Goal: Task Accomplishment & Management: Complete application form

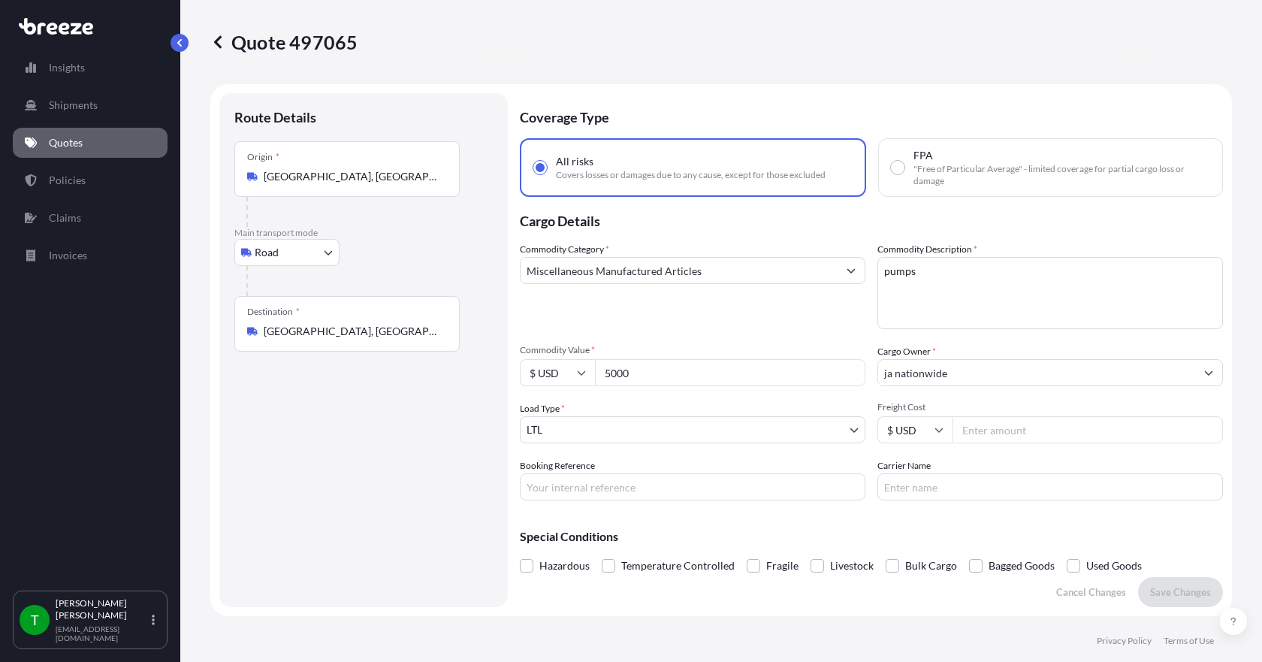
select select "Road"
select select "1"
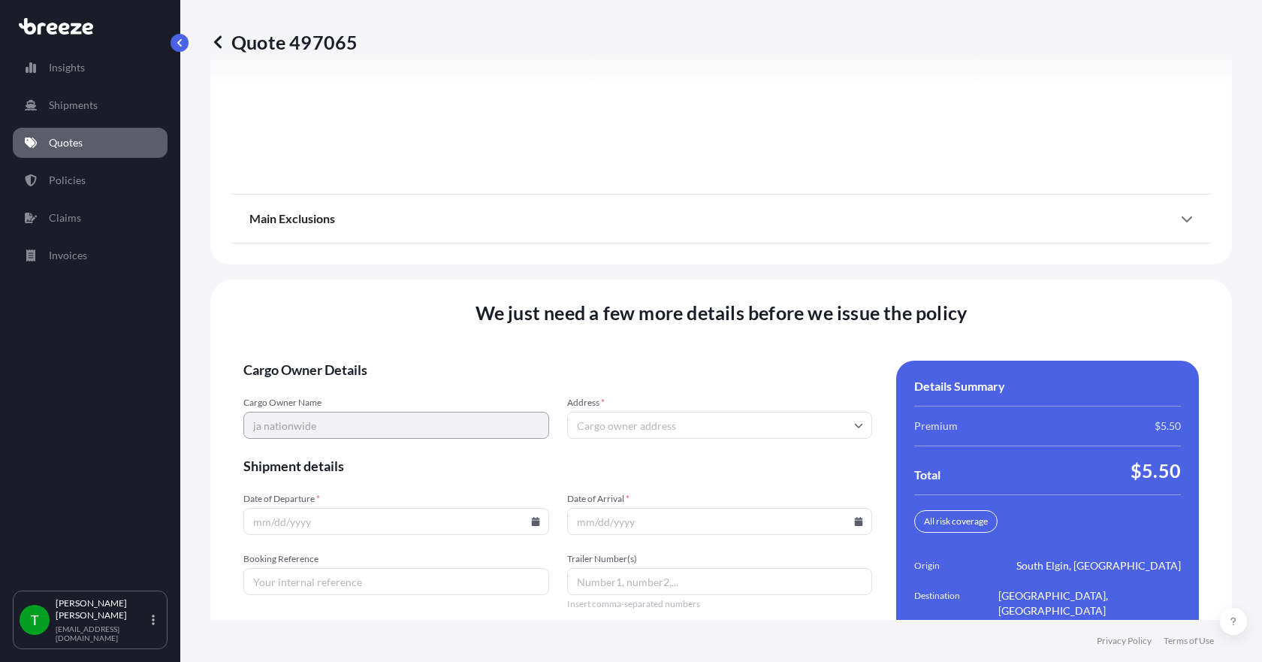
scroll to position [1968, 0]
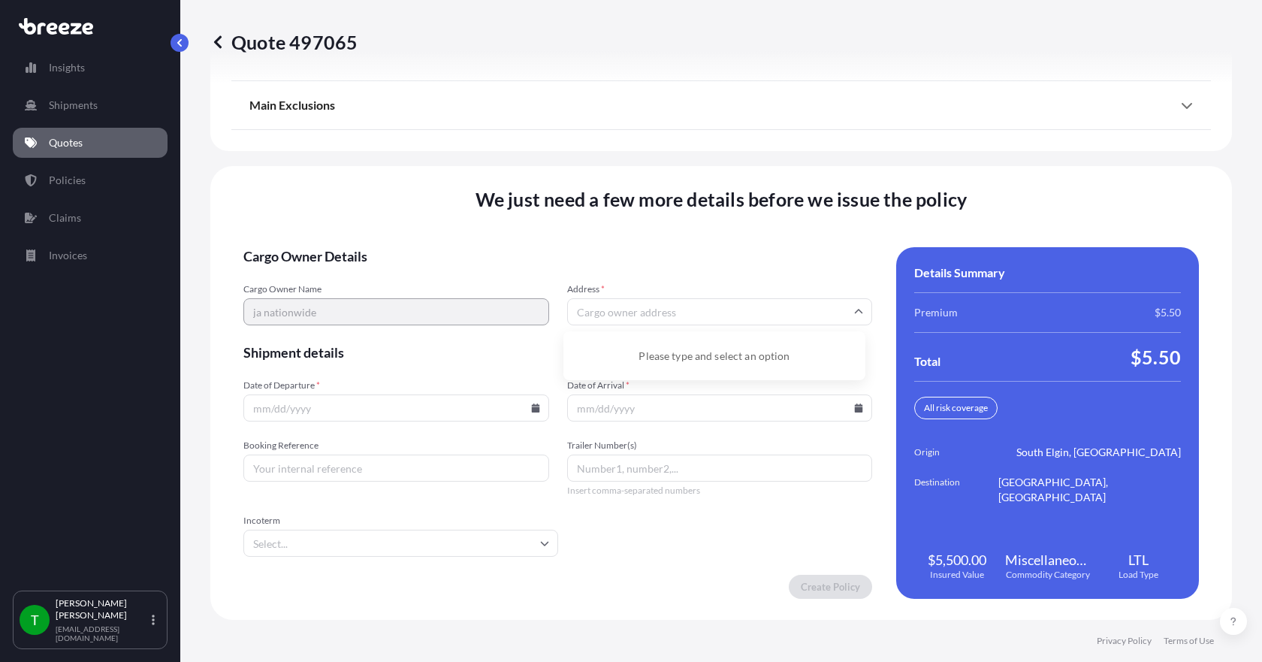
click at [607, 313] on input "Address *" at bounding box center [720, 311] width 306 height 27
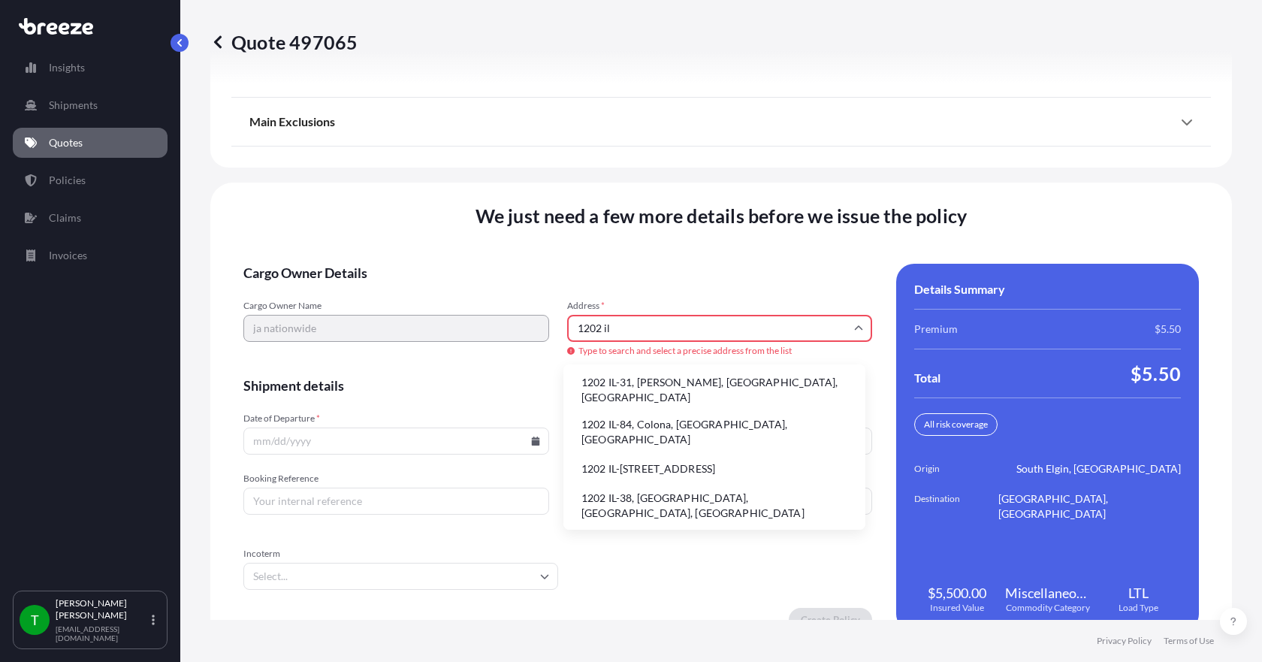
click at [594, 386] on li "1202 IL-31, [PERSON_NAME], [GEOGRAPHIC_DATA], [GEOGRAPHIC_DATA]" at bounding box center [715, 389] width 290 height 39
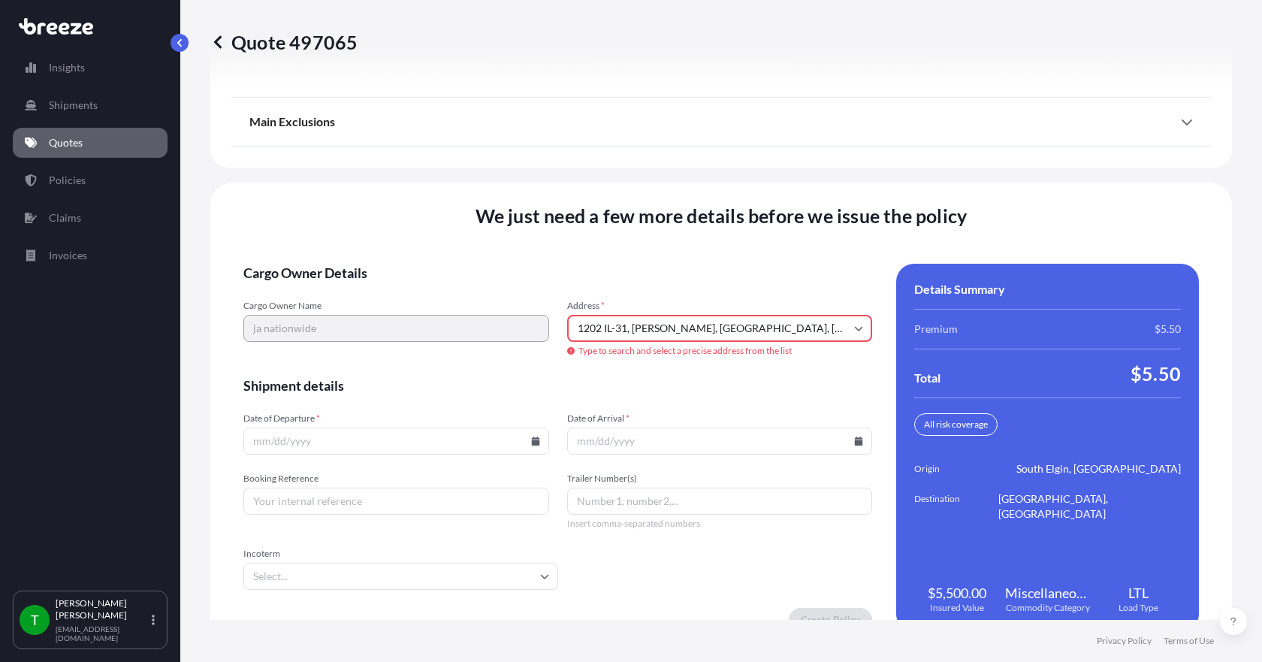
type input "[STREET_ADDRESS][PERSON_NAME]"
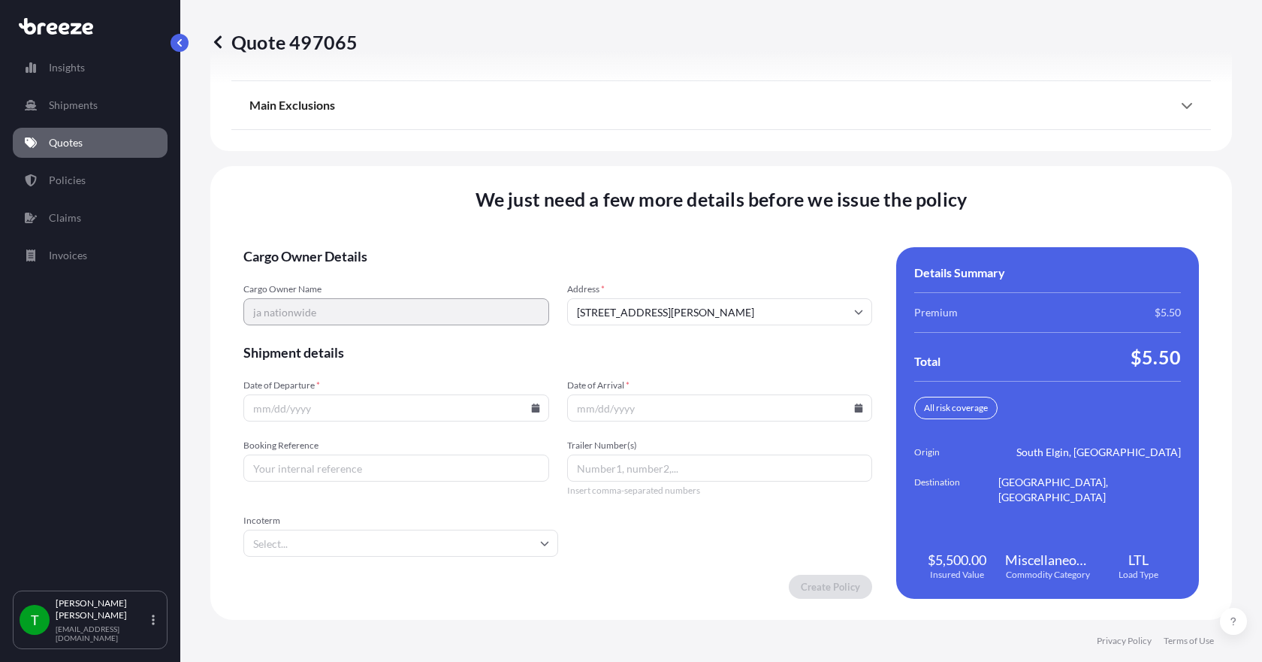
click at [528, 413] on input "Date of Departure *" at bounding box center [396, 408] width 306 height 27
click at [533, 406] on icon at bounding box center [535, 408] width 8 height 9
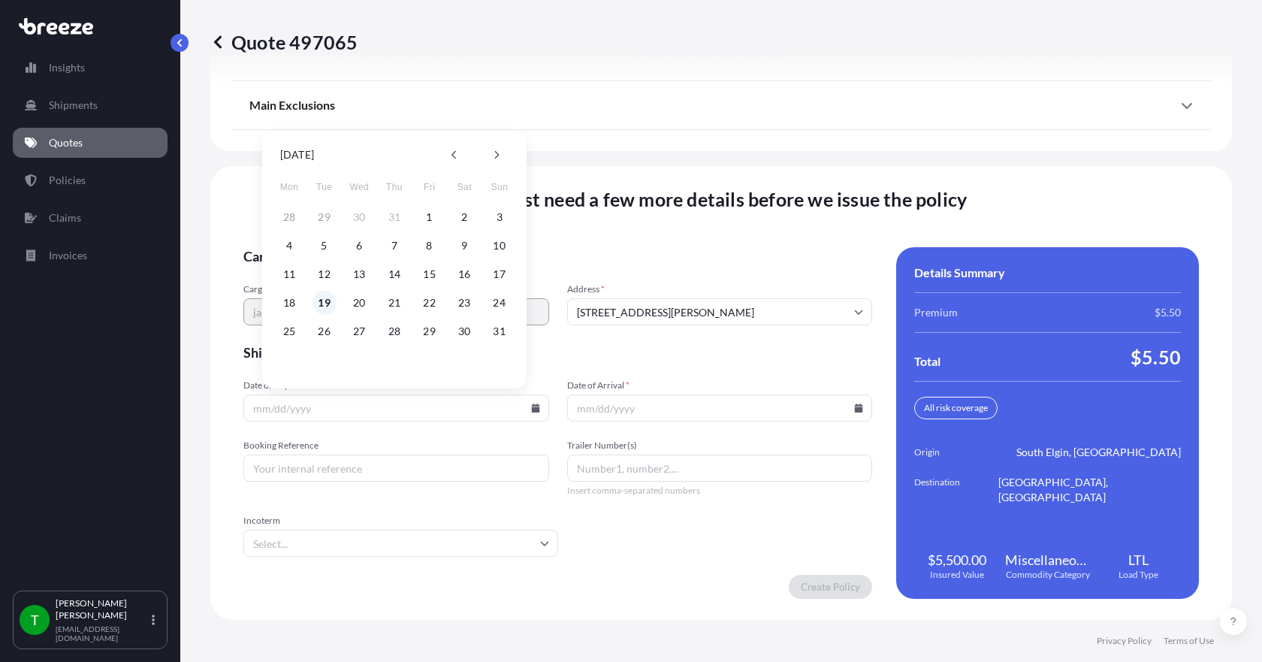
click at [323, 301] on button "19" at bounding box center [325, 303] width 24 height 24
type input "[DATE]"
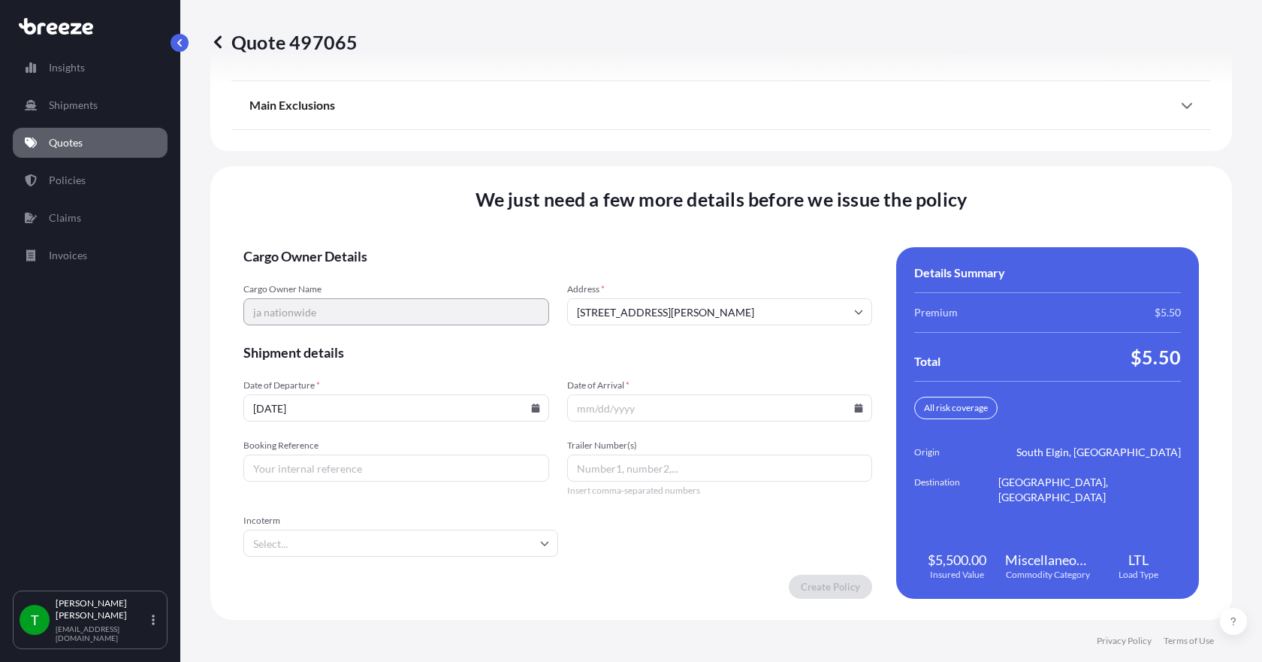
click at [855, 405] on icon at bounding box center [859, 408] width 8 height 9
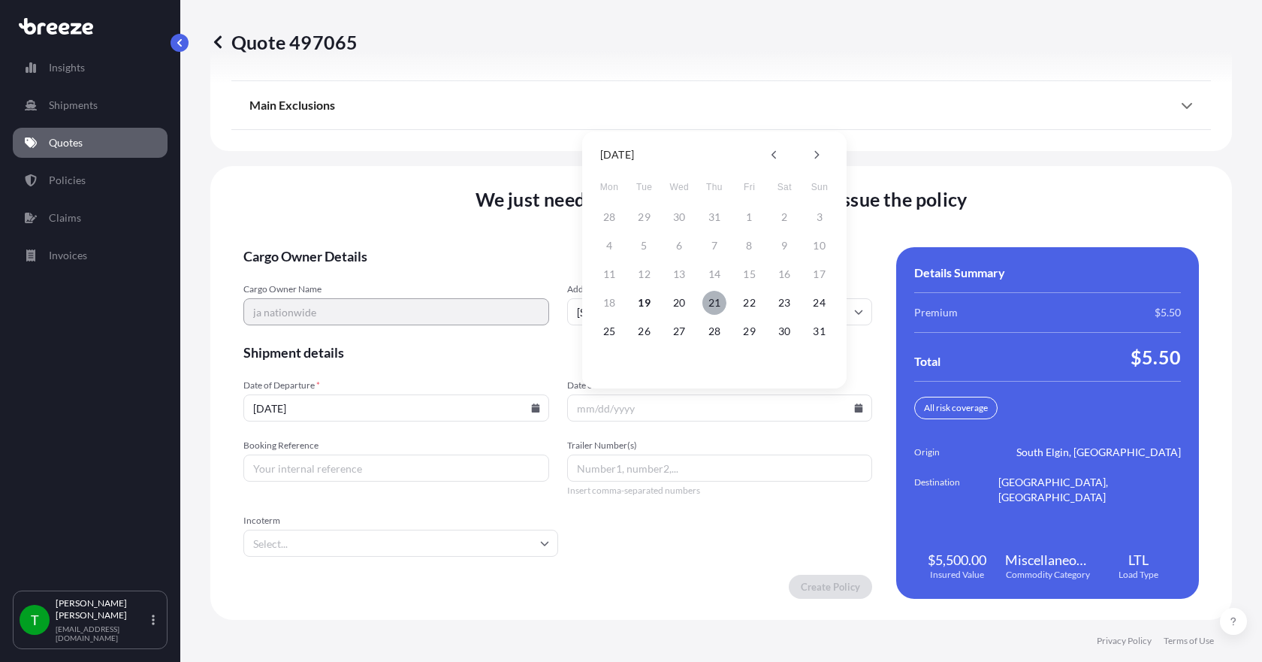
click at [719, 305] on button "21" at bounding box center [715, 303] width 24 height 24
type input "[DATE]"
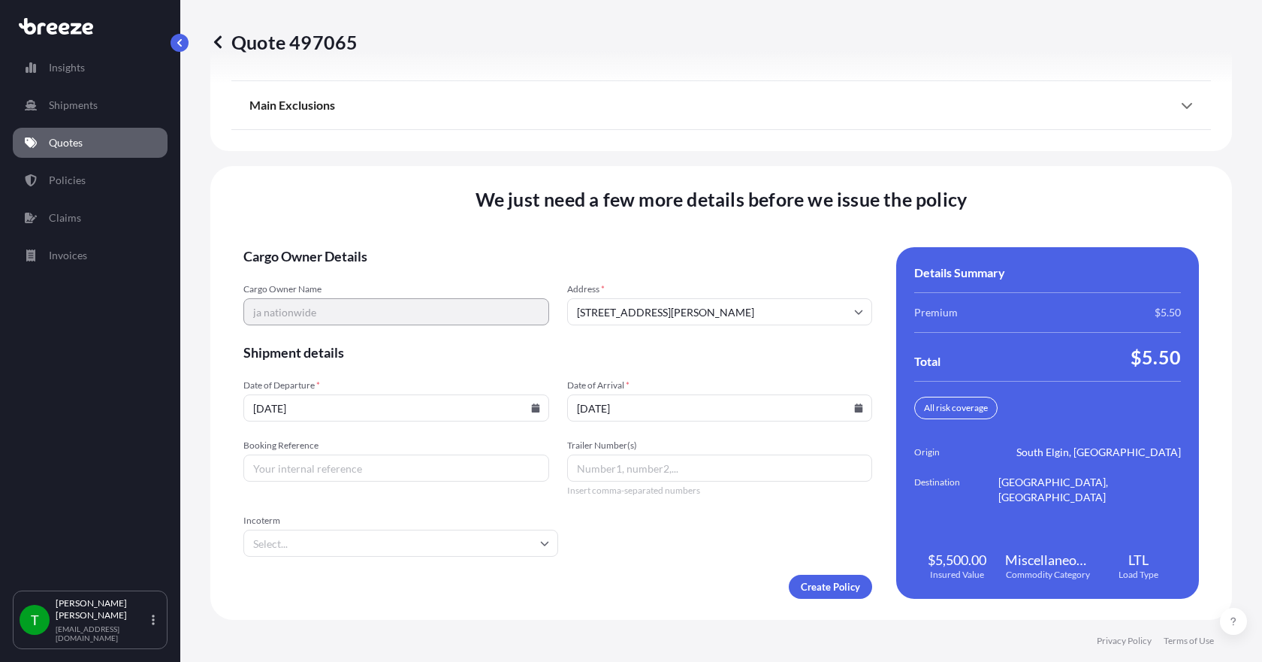
click at [387, 469] on input "Booking Reference" at bounding box center [396, 468] width 306 height 27
type input "348020"
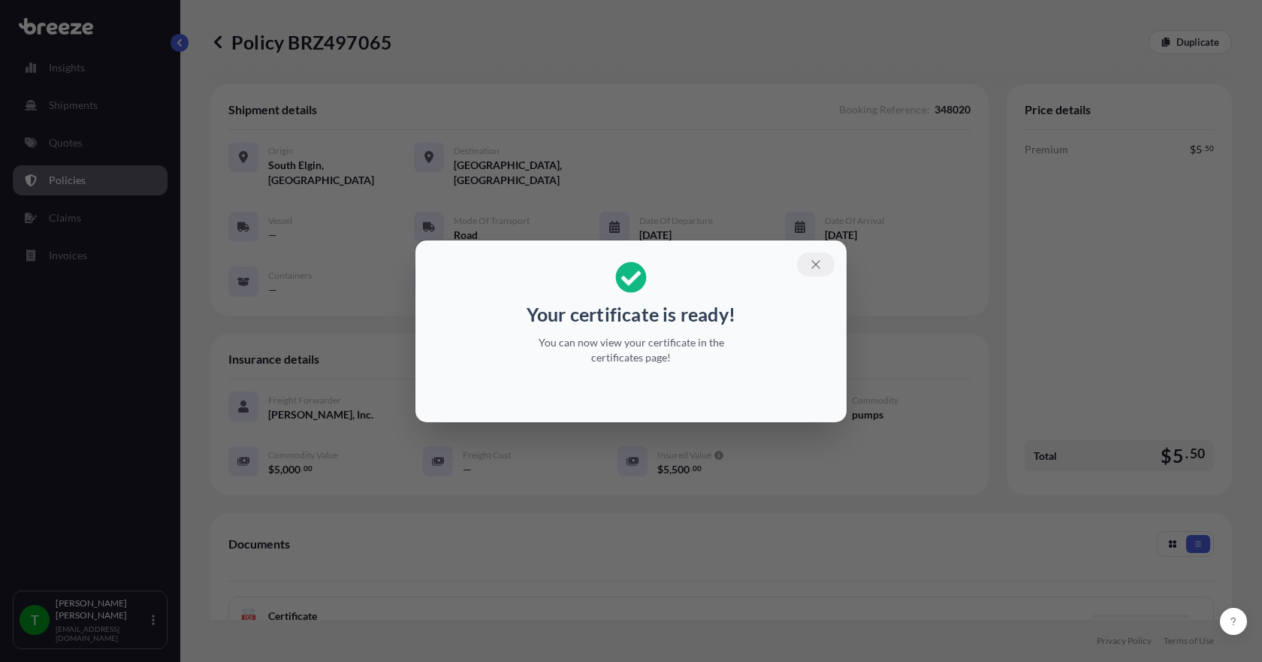
click at [817, 263] on icon "button" at bounding box center [816, 264] width 8 height 8
